Goal: Transaction & Acquisition: Purchase product/service

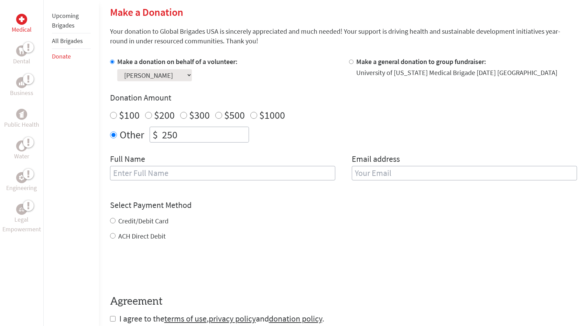
scroll to position [167, 0]
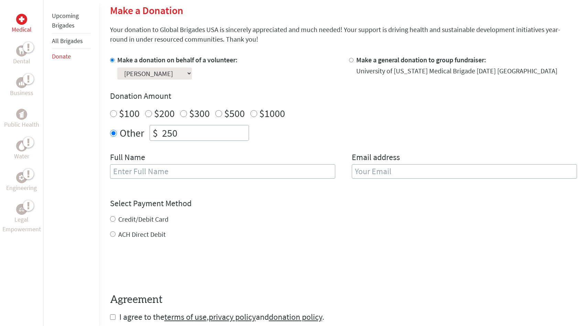
click at [156, 173] on input "text" at bounding box center [222, 171] width 225 height 14
type input "[PERSON_NAME]"
click at [457, 172] on input "email" at bounding box center [464, 171] width 225 height 14
type input "2"
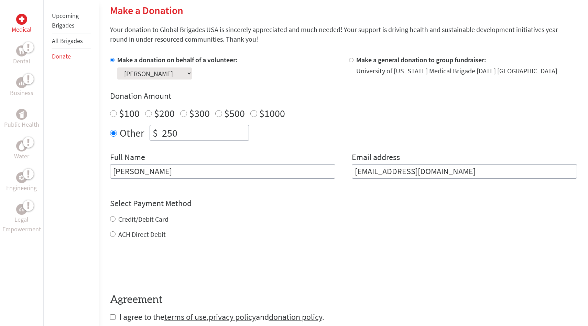
type input "[EMAIL_ADDRESS][DOMAIN_NAME]"
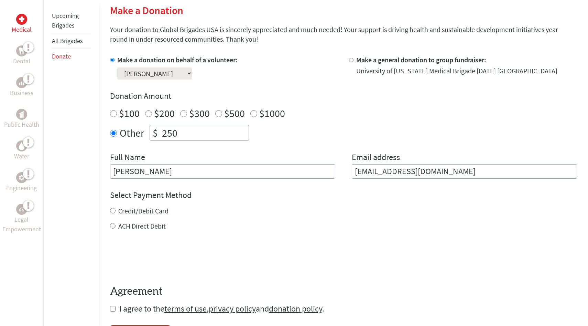
click at [352, 222] on div "Credit/Debit Card ACH Direct Debit" at bounding box center [343, 218] width 467 height 25
click at [118, 211] on label "Credit/Debit Card" at bounding box center [143, 210] width 50 height 9
click at [116, 211] on input "Credit/Debit Card" at bounding box center [113, 211] width 6 height 6
radio input "true"
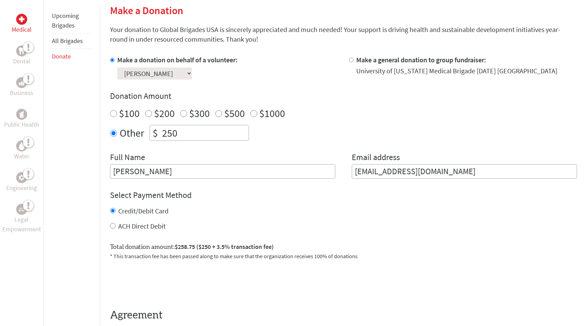
click at [126, 224] on label "ACH Direct Debit" at bounding box center [141, 225] width 47 height 9
click at [116, 224] on input "ACH Direct Debit" at bounding box center [113, 226] width 6 height 6
radio input "true"
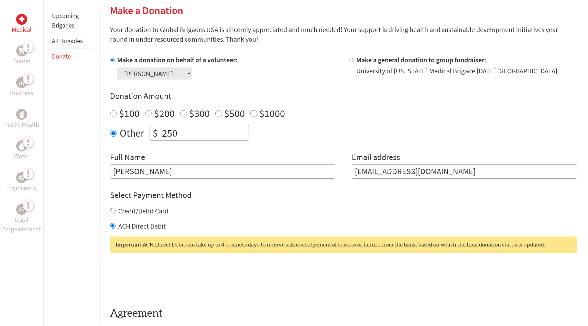
click at [156, 210] on label "Credit/Debit Card" at bounding box center [143, 210] width 50 height 9
click at [116, 210] on input "Credit/Debit Card" at bounding box center [113, 211] width 6 height 6
radio input "true"
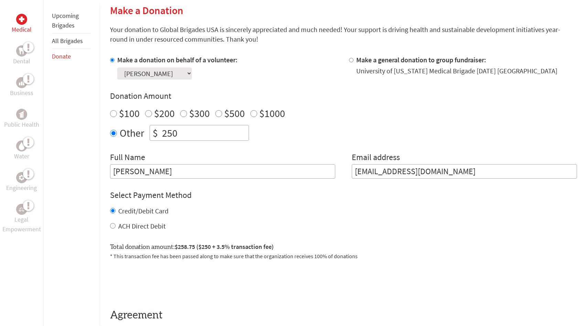
click at [154, 224] on label "ACH Direct Debit" at bounding box center [141, 225] width 47 height 9
click at [116, 224] on input "ACH Direct Debit" at bounding box center [113, 226] width 6 height 6
radio input "true"
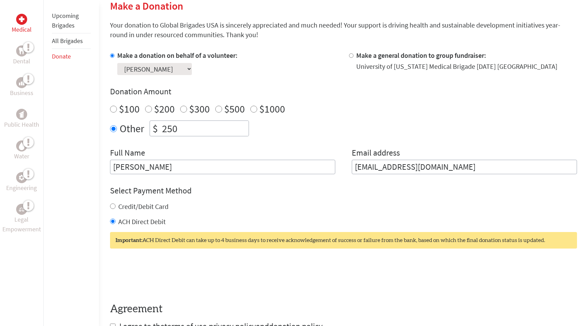
scroll to position [279, 0]
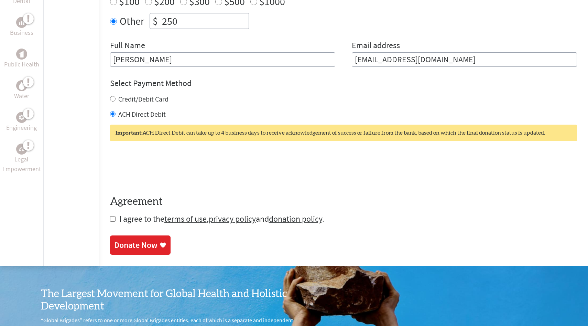
click at [115, 221] on input "checkbox" at bounding box center [113, 219] width 6 height 6
checkbox input "true"
click at [136, 242] on div "Donate Now" at bounding box center [135, 245] width 43 height 11
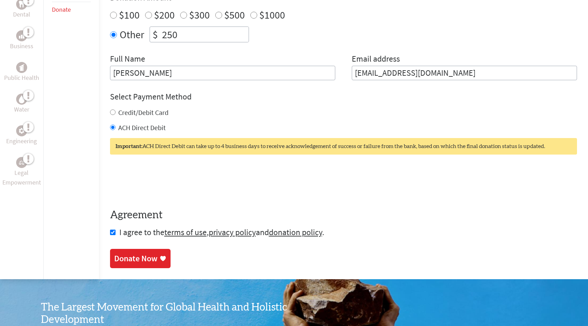
scroll to position [263, 0]
